Goal: Transaction & Acquisition: Book appointment/travel/reservation

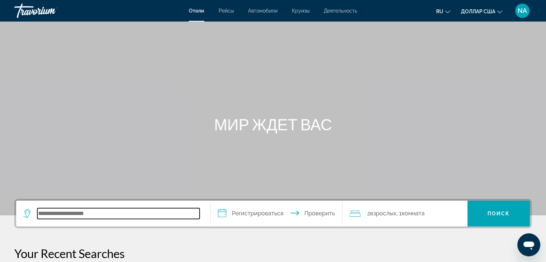
click at [80, 215] on input "Поиск отеля" at bounding box center [118, 213] width 162 height 11
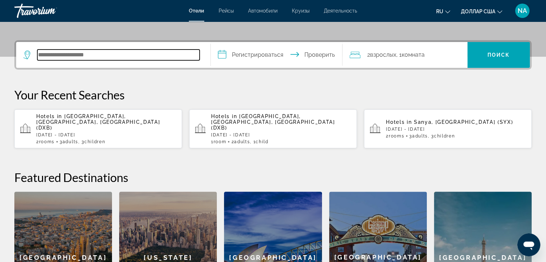
scroll to position [175, 0]
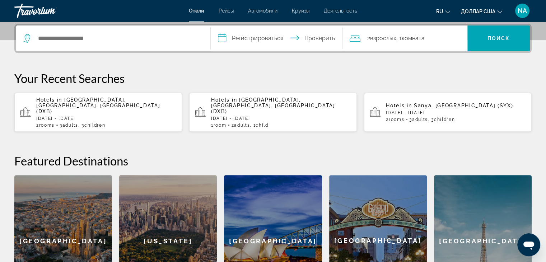
click at [244, 98] on span "[GEOGRAPHIC_DATA], [GEOGRAPHIC_DATA], [GEOGRAPHIC_DATA] (DXB)" at bounding box center [273, 105] width 124 height 17
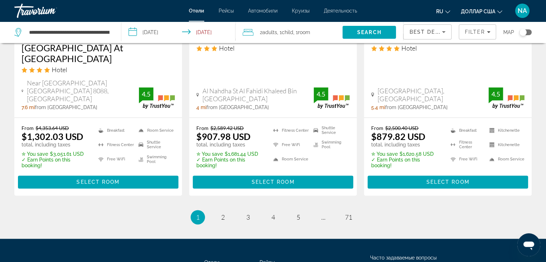
scroll to position [1014, 0]
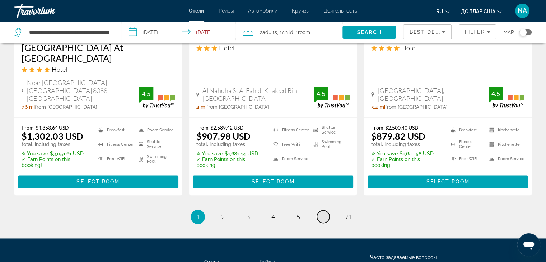
click at [323, 213] on span "..." at bounding box center [323, 217] width 4 height 8
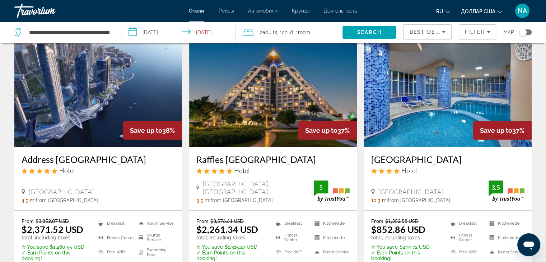
scroll to position [72, 0]
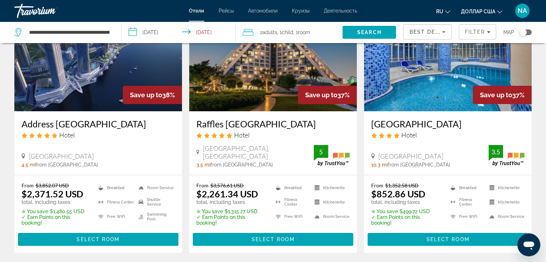
click at [231, 124] on h3 "Raffles [GEOGRAPHIC_DATA]" at bounding box center [272, 123] width 153 height 11
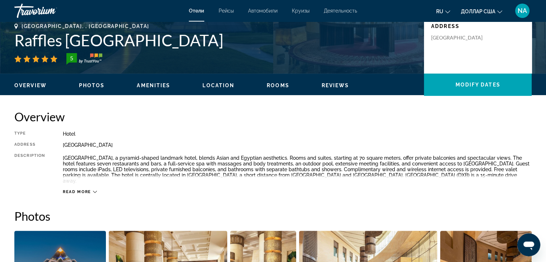
scroll to position [179, 0]
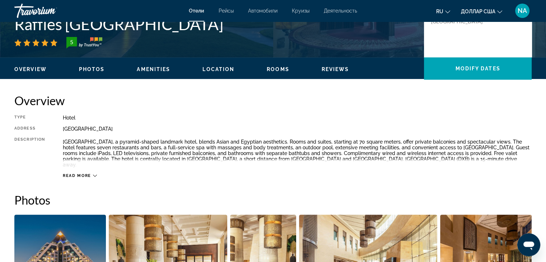
click at [93, 174] on icon "Основное содержание" at bounding box center [95, 176] width 4 height 4
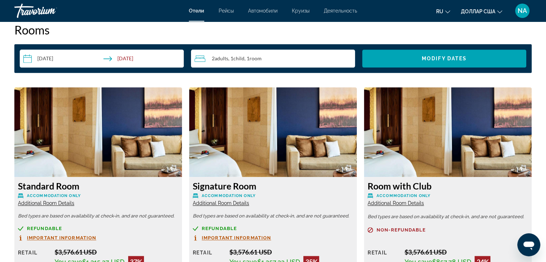
scroll to position [933, 0]
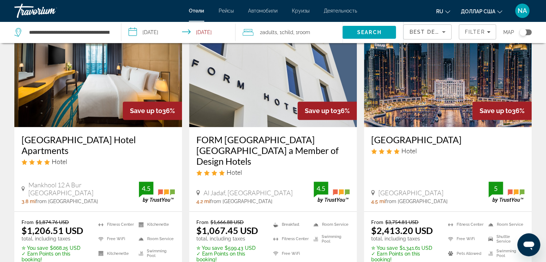
scroll to position [339, 0]
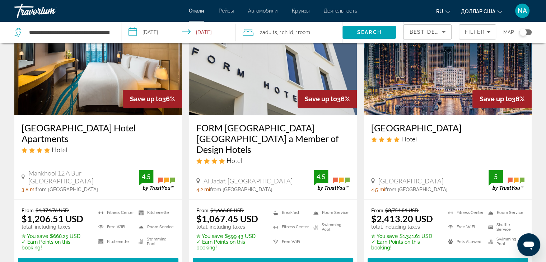
click at [402, 122] on h3 "[GEOGRAPHIC_DATA]" at bounding box center [447, 127] width 153 height 11
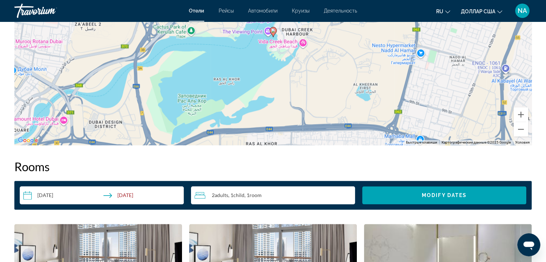
scroll to position [682, 0]
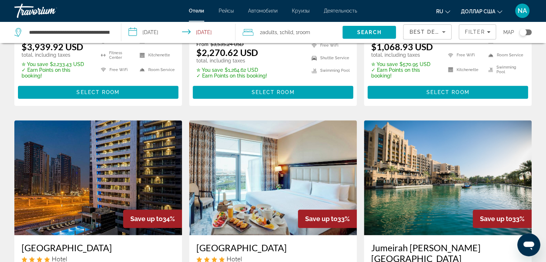
scroll to position [826, 0]
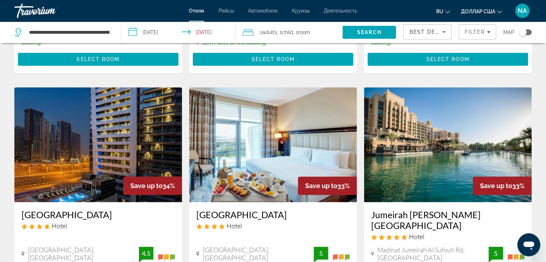
click at [404, 209] on h3 "Jumeirah [PERSON_NAME] [GEOGRAPHIC_DATA]" at bounding box center [447, 220] width 153 height 22
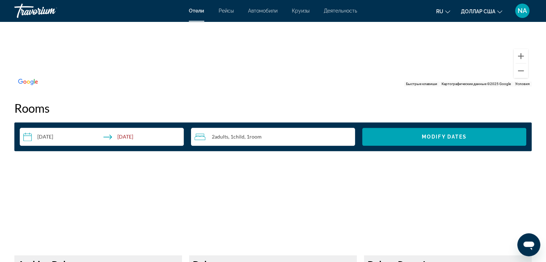
scroll to position [518, 0]
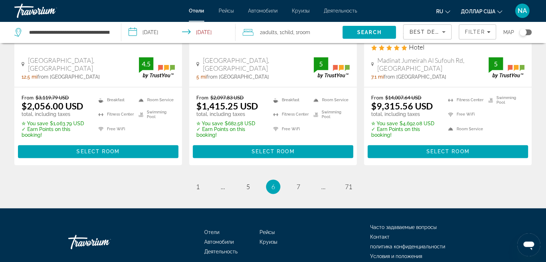
scroll to position [1021, 0]
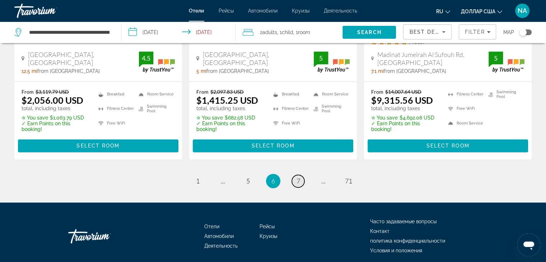
click at [298, 177] on span "7" at bounding box center [299, 181] width 4 height 8
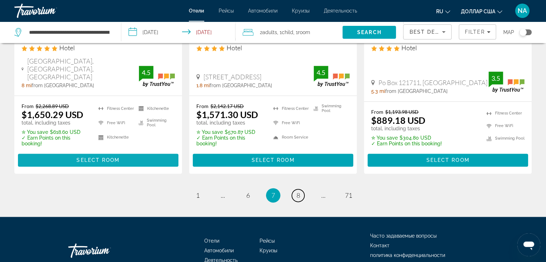
scroll to position [1005, 0]
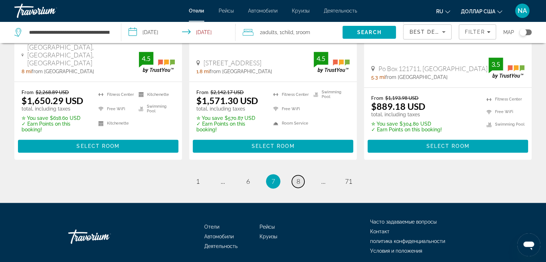
click at [299, 177] on span "8" at bounding box center [299, 181] width 4 height 8
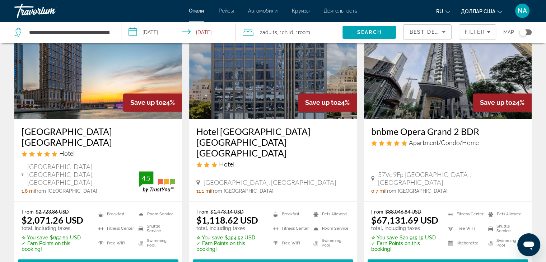
scroll to position [969, 0]
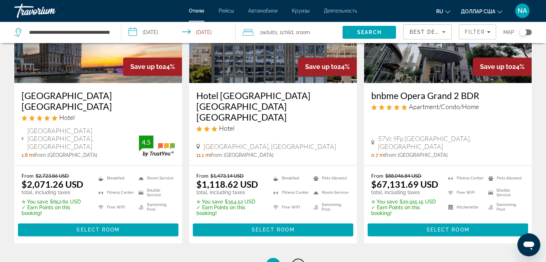
click at [297, 261] on span "9" at bounding box center [299, 265] width 4 height 8
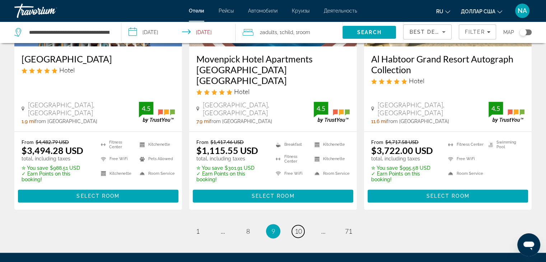
scroll to position [1005, 0]
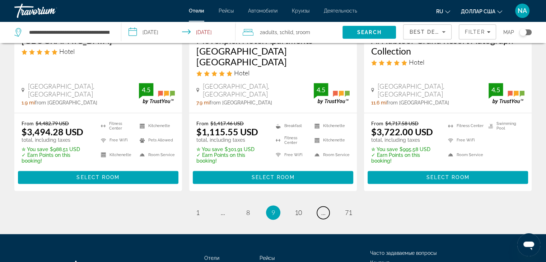
click at [321, 209] on span "..." at bounding box center [323, 213] width 4 height 8
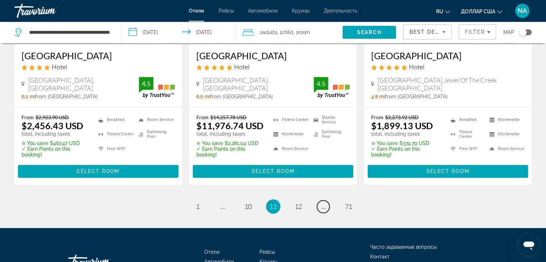
scroll to position [969, 0]
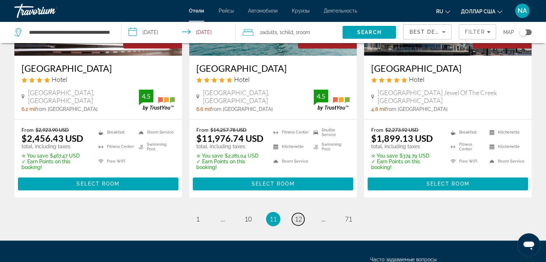
click at [296, 215] on span "12" at bounding box center [298, 219] width 7 height 8
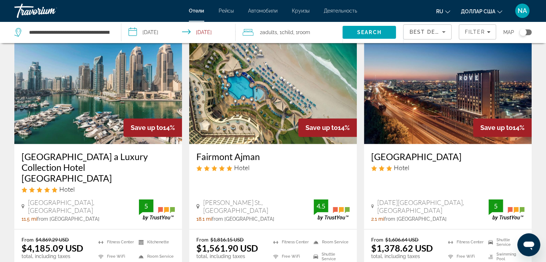
scroll to position [933, 0]
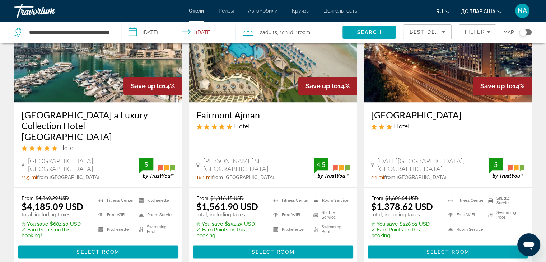
click at [41, 109] on h3 "[GEOGRAPHIC_DATA] a Luxury Collection Hotel [GEOGRAPHIC_DATA]" at bounding box center [98, 125] width 153 height 32
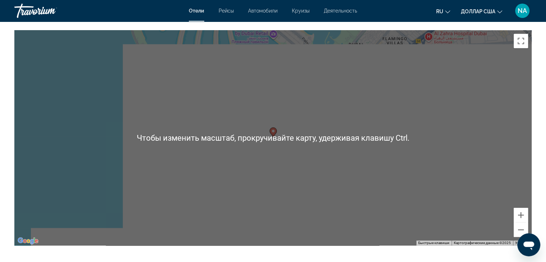
scroll to position [718, 0]
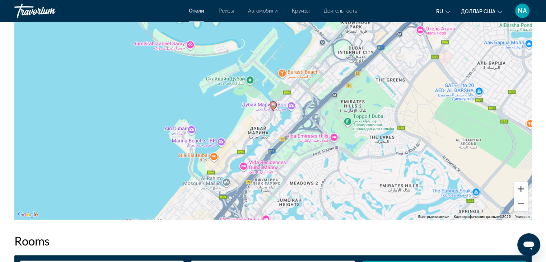
drag, startPoint x: 518, startPoint y: 188, endPoint x: 509, endPoint y: 183, distance: 10.4
click at [518, 188] on button "Увеличить" at bounding box center [521, 189] width 14 height 14
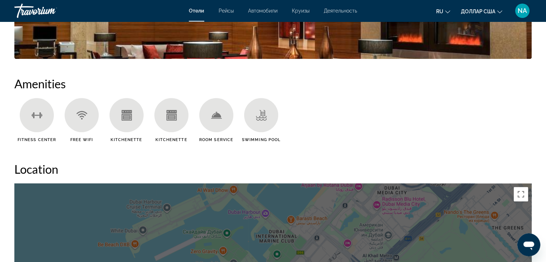
scroll to position [682, 0]
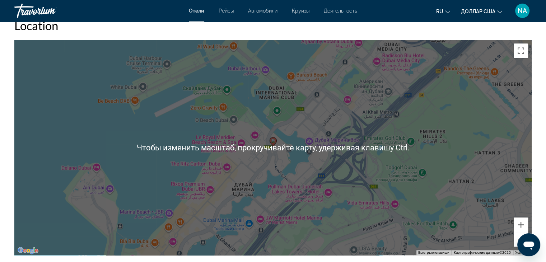
click at [273, 157] on div "Чтобы активировать перетаскивание с помощью клавиатуры, нажмите Alt + Ввод. Пос…" at bounding box center [272, 147] width 517 height 215
click at [350, 164] on div "Чтобы активировать перетаскивание с помощью клавиатуры, нажмите Alt + Ввод. Пос…" at bounding box center [272, 147] width 517 height 215
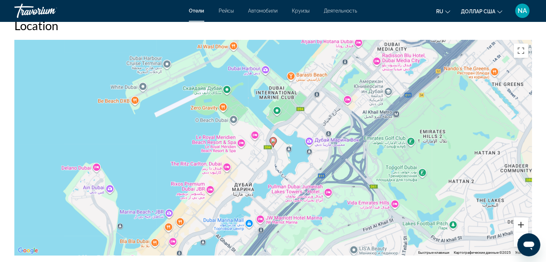
click at [519, 224] on button "Увеличить" at bounding box center [521, 225] width 14 height 14
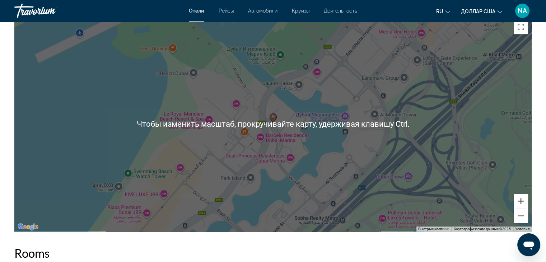
scroll to position [754, 0]
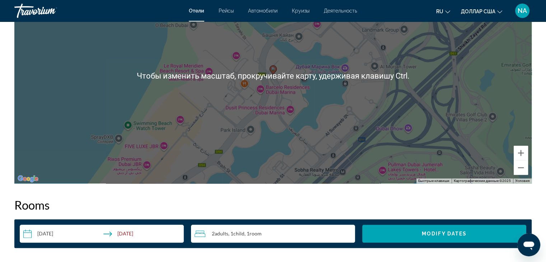
click at [252, 135] on div "Чтобы активировать перетаскивание с помощью клавиатуры, нажмите Alt + Ввод. Пос…" at bounding box center [272, 75] width 517 height 215
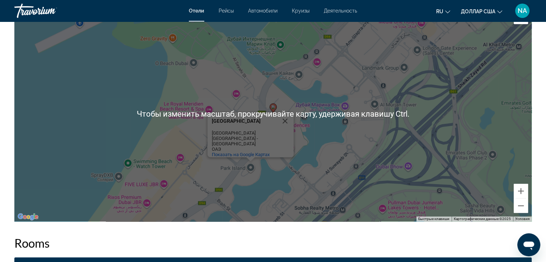
scroll to position [682, 0]
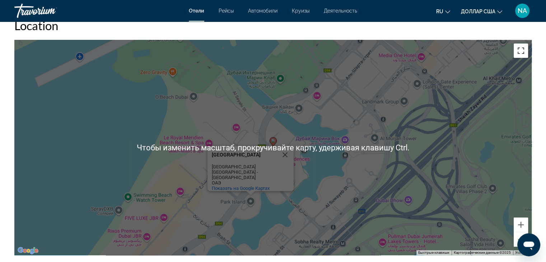
click at [521, 53] on button "Включить полноэкранный режим" at bounding box center [521, 50] width 14 height 14
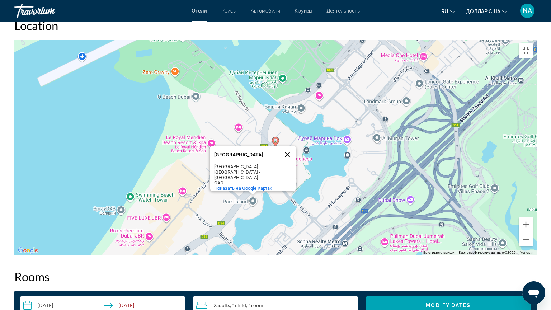
click at [287, 161] on button "Закрыть" at bounding box center [287, 154] width 17 height 17
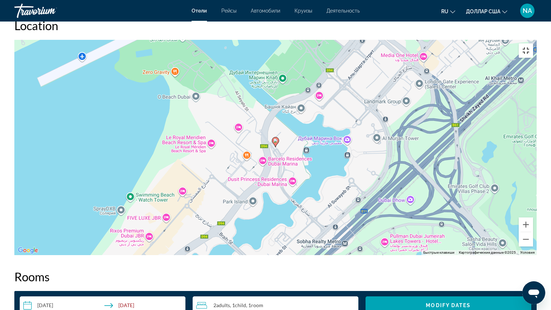
click at [533, 43] on button "Включить полноэкранный режим" at bounding box center [526, 50] width 14 height 14
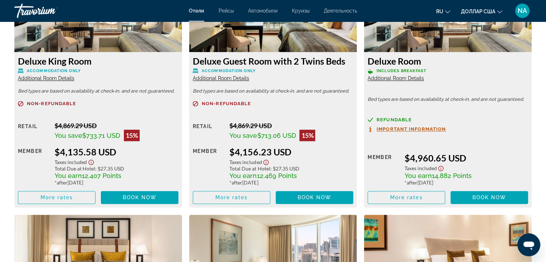
scroll to position [1041, 0]
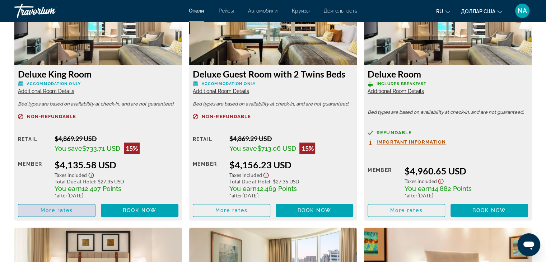
click at [70, 210] on span "More rates" at bounding box center [57, 210] width 33 height 6
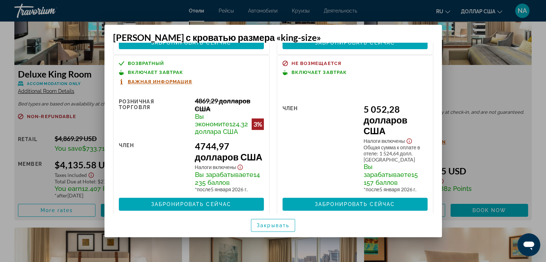
scroll to position [179, 0]
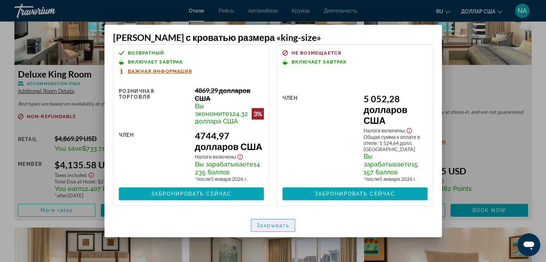
drag, startPoint x: 274, startPoint y: 228, endPoint x: 270, endPoint y: 225, distance: 4.7
click at [273, 228] on font "Закрывать" at bounding box center [273, 226] width 33 height 6
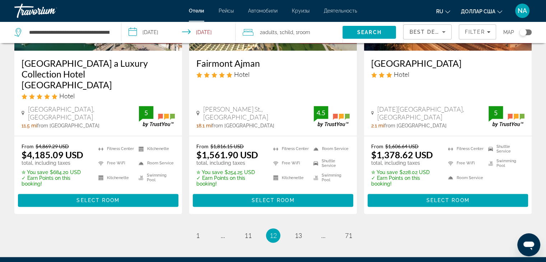
scroll to position [1038, 0]
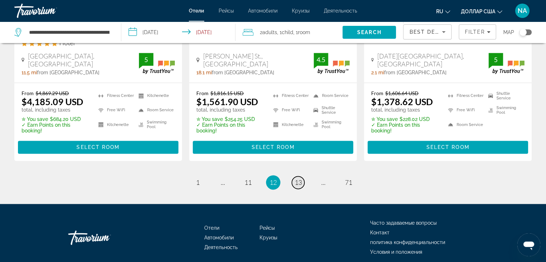
click at [297, 178] on span "13" at bounding box center [298, 182] width 7 height 8
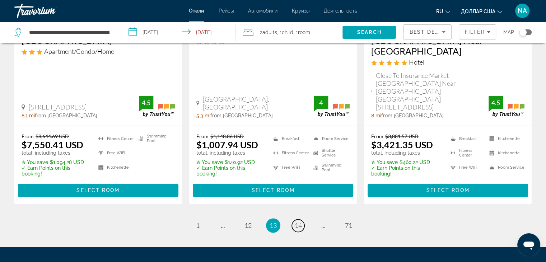
scroll to position [1040, 0]
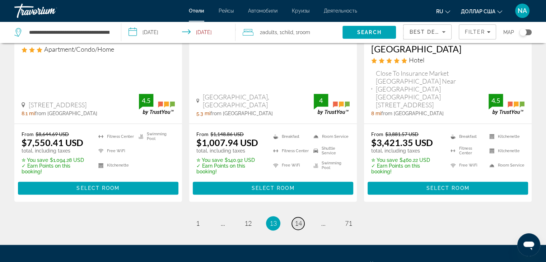
click at [299, 219] on span "14" at bounding box center [298, 223] width 7 height 8
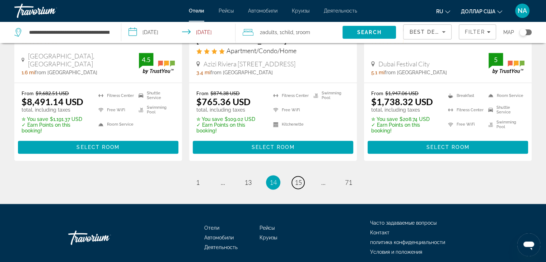
scroll to position [1020, 0]
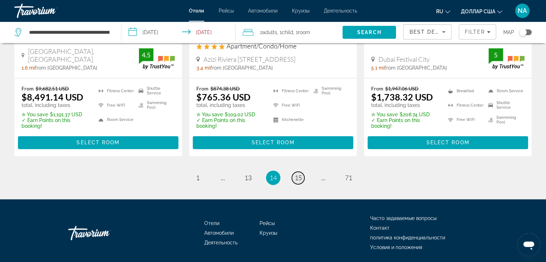
click at [299, 174] on span "15" at bounding box center [298, 178] width 7 height 8
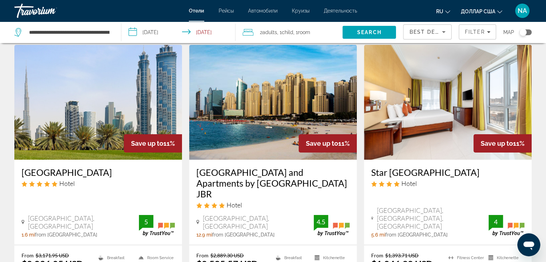
scroll to position [36, 0]
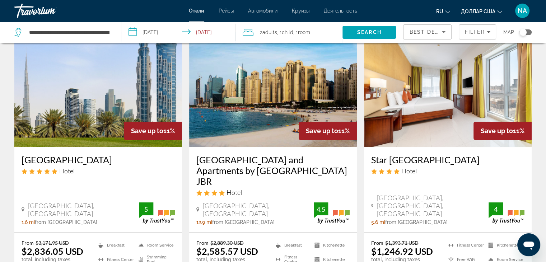
click at [238, 162] on h3 "[GEOGRAPHIC_DATA] and Apartments by [GEOGRAPHIC_DATA] JBR" at bounding box center [272, 170] width 153 height 32
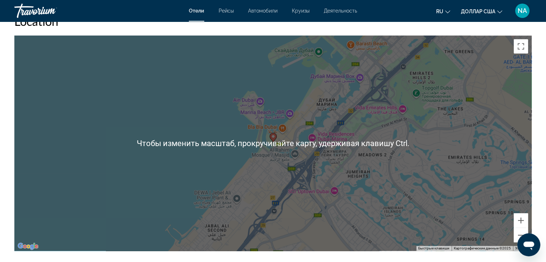
scroll to position [682, 0]
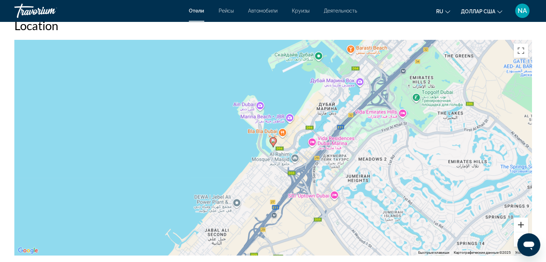
click at [522, 223] on button "Увеличить" at bounding box center [521, 225] width 14 height 14
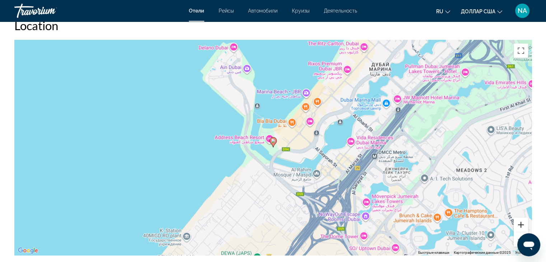
click at [522, 223] on button "Увеличить" at bounding box center [521, 225] width 14 height 14
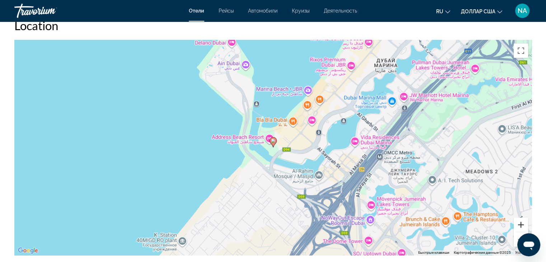
click at [522, 223] on button "Увеличить" at bounding box center [521, 225] width 14 height 14
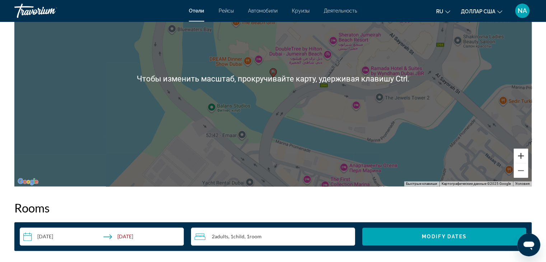
scroll to position [754, 0]
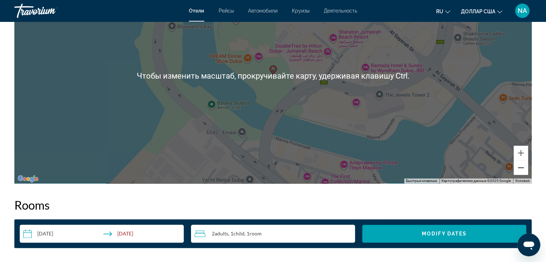
click at [522, 165] on button "Уменьшить" at bounding box center [521, 167] width 14 height 14
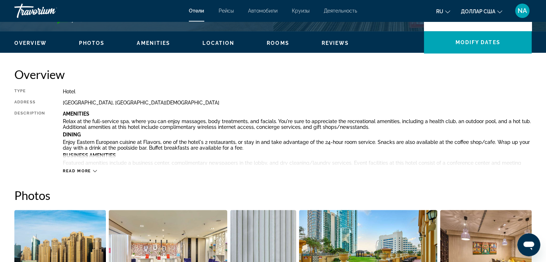
scroll to position [215, 0]
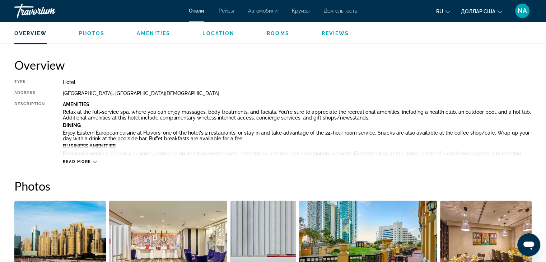
click at [94, 161] on icon "Основное содержание" at bounding box center [95, 162] width 4 height 4
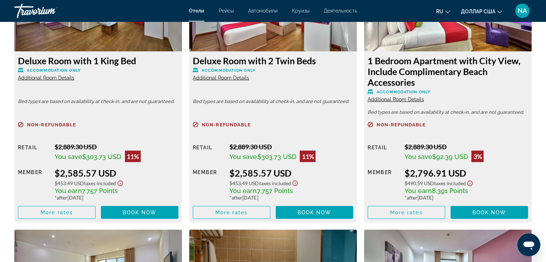
scroll to position [1508, 0]
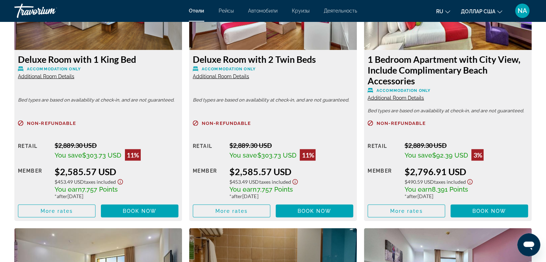
click at [122, 182] on icon "Show Taxes and Fees disclaimer" at bounding box center [120, 182] width 9 height 6
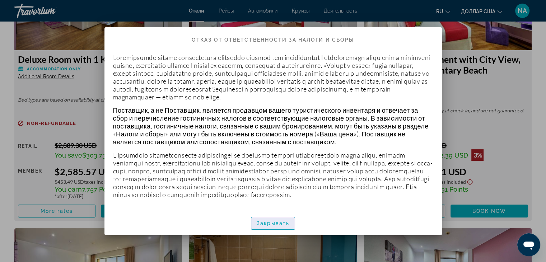
click at [266, 224] on font "Закрывать" at bounding box center [273, 223] width 33 height 6
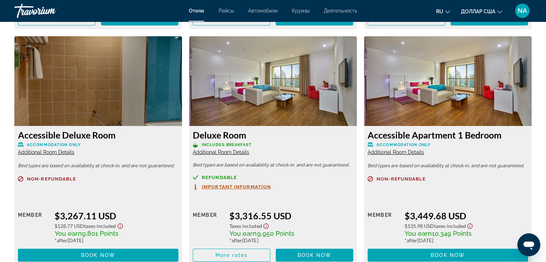
scroll to position [2477, 0]
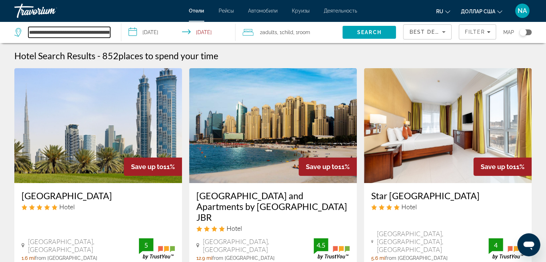
click at [108, 32] on input "**********" at bounding box center [69, 32] width 82 height 11
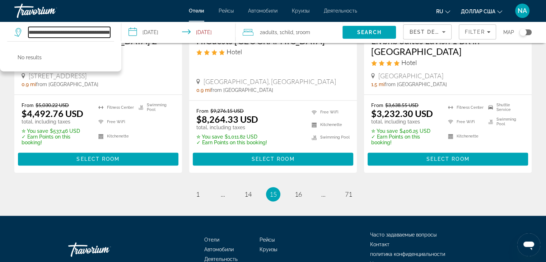
scroll to position [1025, 0]
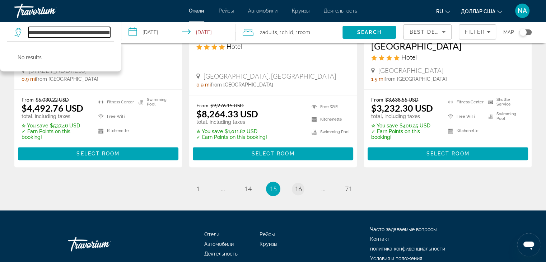
type input "**********"
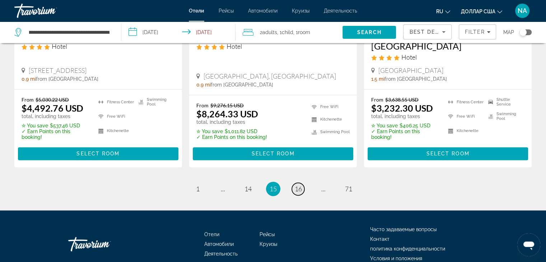
scroll to position [0, 0]
click at [299, 185] on span "16" at bounding box center [298, 189] width 7 height 8
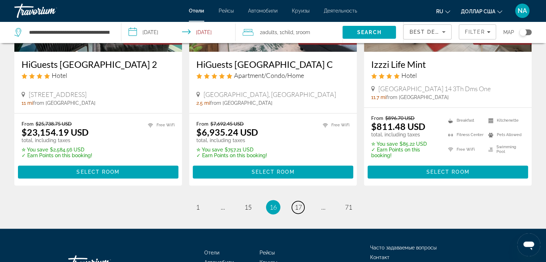
scroll to position [1005, 0]
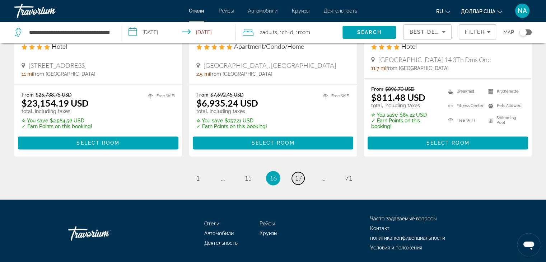
click at [299, 174] on span "17" at bounding box center [298, 178] width 7 height 8
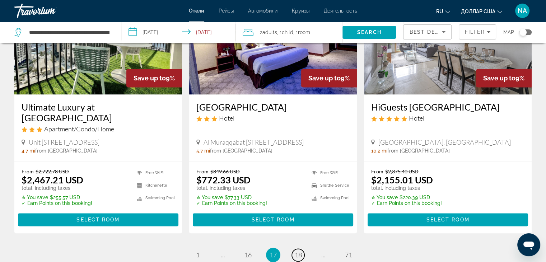
scroll to position [1008, 0]
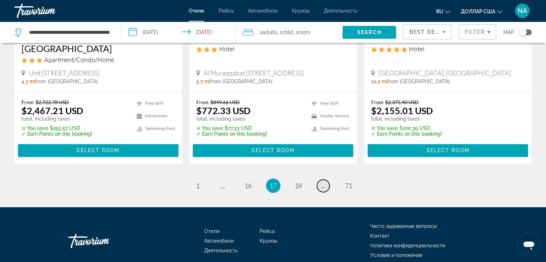
click at [322, 182] on span "..." at bounding box center [323, 186] width 4 height 8
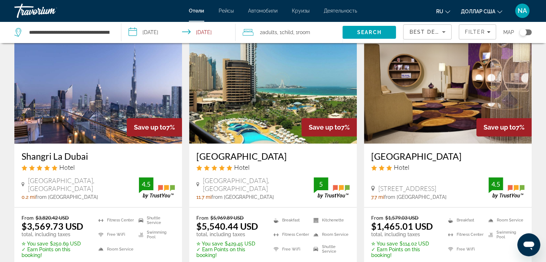
scroll to position [359, 0]
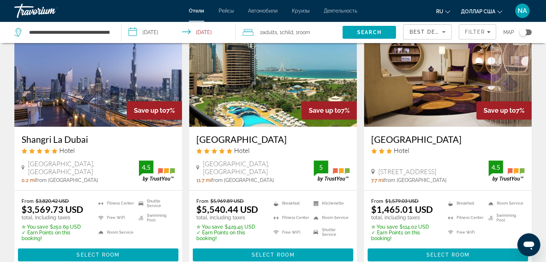
click at [245, 134] on h3 "[GEOGRAPHIC_DATA]" at bounding box center [272, 139] width 153 height 11
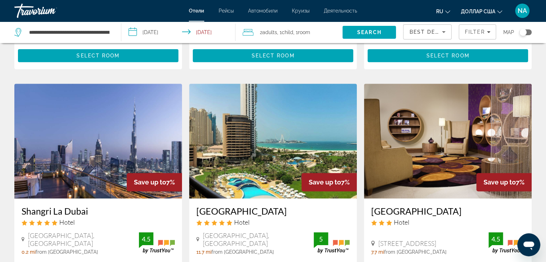
scroll to position [359, 0]
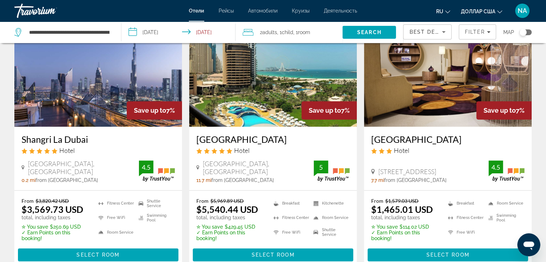
click at [227, 134] on h3 "[GEOGRAPHIC_DATA]" at bounding box center [272, 139] width 153 height 11
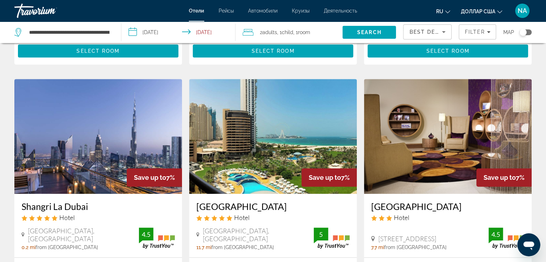
scroll to position [251, 0]
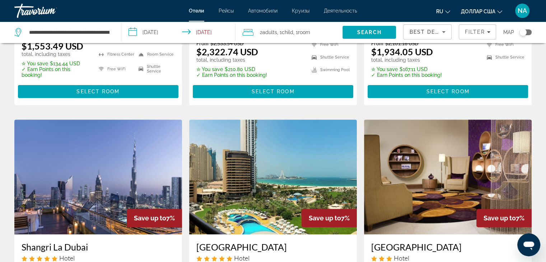
click at [250, 170] on img "Основное содержание" at bounding box center [273, 177] width 168 height 115
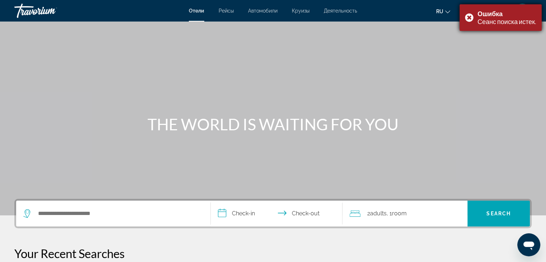
click at [471, 17] on div "Ошибка Сеанс поиска истек." at bounding box center [500, 17] width 82 height 27
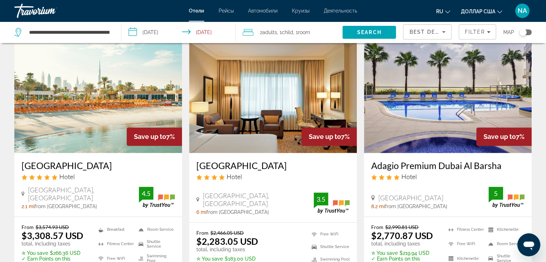
scroll to position [933, 0]
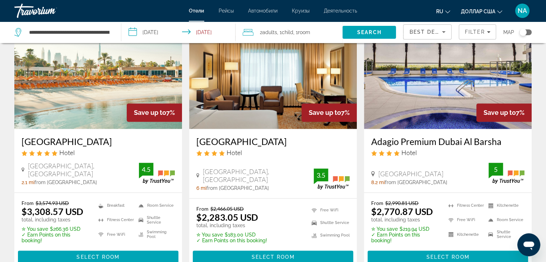
click at [66, 136] on h3 "[GEOGRAPHIC_DATA]" at bounding box center [98, 141] width 153 height 11
